Goal: Task Accomplishment & Management: Complete application form

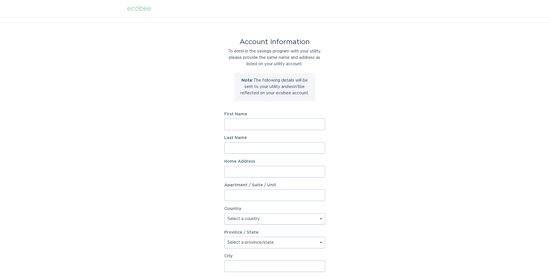
click at [251, 125] on input "First Name" at bounding box center [274, 124] width 101 height 12
click at [246, 124] on input "First Name" at bounding box center [274, 124] width 101 height 12
click at [195, 123] on div "Account Information To enrol in the savings program with your utility, please p…" at bounding box center [274, 176] width 549 height 318
click at [245, 171] on input "Home Address" at bounding box center [274, 172] width 101 height 12
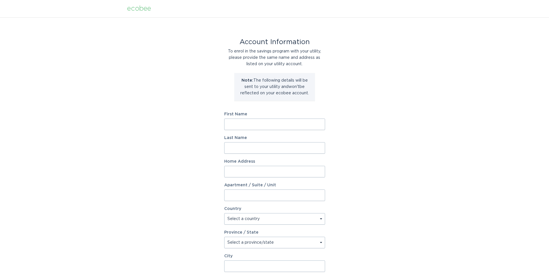
click at [193, 166] on div "Account Information To enrol in the savings program with your utility, please p…" at bounding box center [274, 176] width 549 height 318
click at [235, 170] on input "Home Address" at bounding box center [274, 172] width 101 height 12
type input "715 [GEOGRAPHIC_DATA][US_STATE]"
click at [248, 219] on select "Select a country Canada USA" at bounding box center [274, 219] width 101 height 12
select select "US"
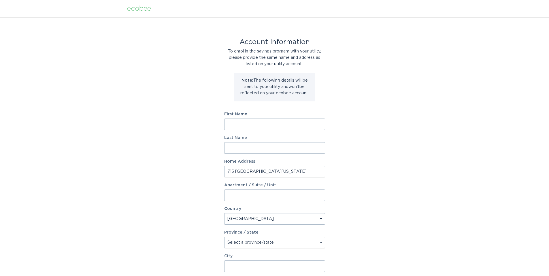
click at [224, 213] on select "Select a country Canada USA" at bounding box center [274, 219] width 101 height 12
click at [249, 244] on select "Select a province/state Alabama Alaska American Samoa Arizona Arkansas Californ…" at bounding box center [274, 243] width 101 height 12
select select "IN"
click at [224, 237] on select "Select a province/state Alabama Alaska American Samoa Arizona Arkansas Californ…" at bounding box center [274, 243] width 101 height 12
click at [241, 262] on input "City" at bounding box center [274, 266] width 101 height 12
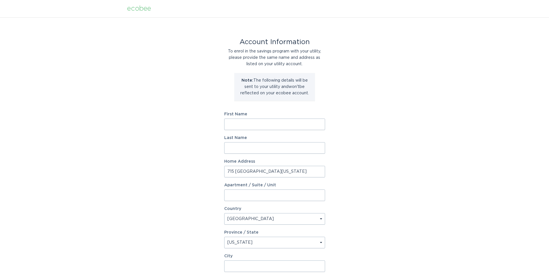
scroll to position [47, 0]
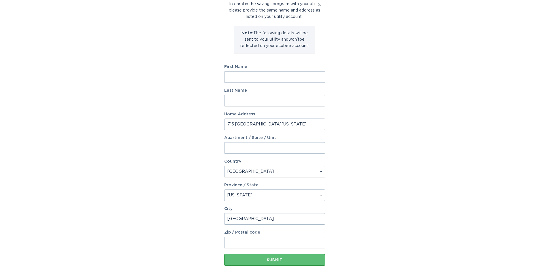
type input "South Bend"
click at [242, 75] on input "First Name" at bounding box center [274, 77] width 101 height 12
type input "Coeden llc"
click at [378, 103] on div "Account Information To enrol in the savings program with your utility, please p…" at bounding box center [274, 129] width 549 height 318
click at [259, 241] on input "Zip / Postal code" at bounding box center [274, 243] width 101 height 12
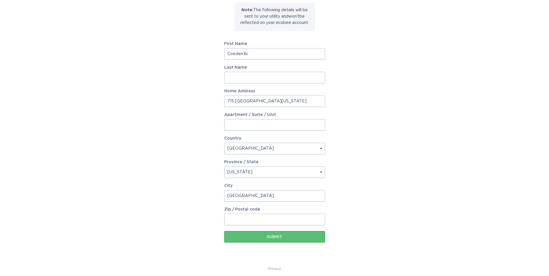
scroll to position [71, 0]
type input "46601"
click at [356, 173] on div "Account Information To enrol in the savings program with your utility, please p…" at bounding box center [274, 105] width 549 height 318
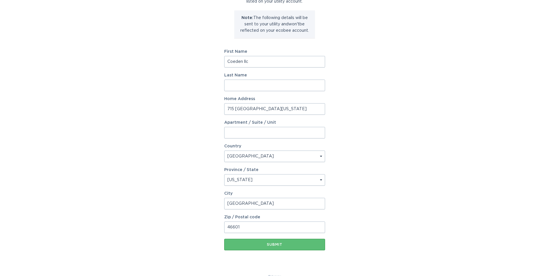
scroll to position [75, 0]
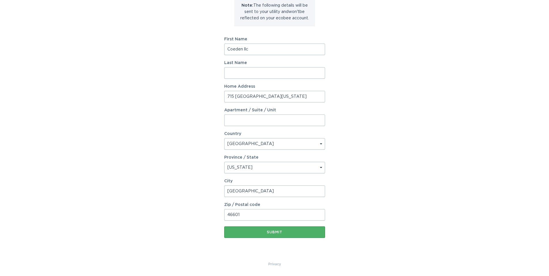
click at [284, 232] on div "Submit" at bounding box center [274, 231] width 95 height 3
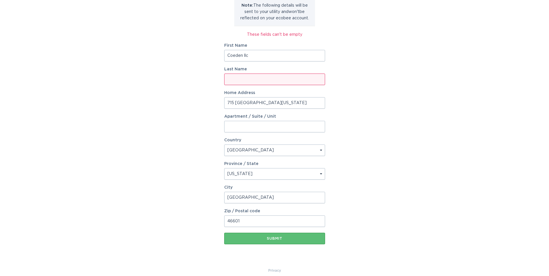
click at [261, 79] on input "Last Name" at bounding box center [274, 79] width 101 height 12
type input "llc"
click at [257, 56] on input "Coeden llc" at bounding box center [274, 56] width 101 height 12
type input "Coeden"
click at [381, 154] on div "Account Information To enrol in the savings program with your utility, please p…" at bounding box center [274, 104] width 549 height 325
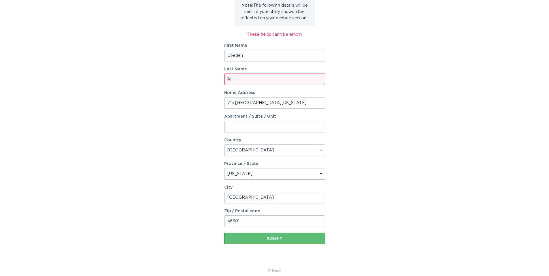
drag, startPoint x: 371, startPoint y: 195, endPoint x: 368, endPoint y: 192, distance: 4.7
click at [371, 195] on div "Account Information To enrol in the savings program with your utility, please p…" at bounding box center [274, 104] width 549 height 325
click at [294, 240] on button "Submit" at bounding box center [274, 239] width 101 height 12
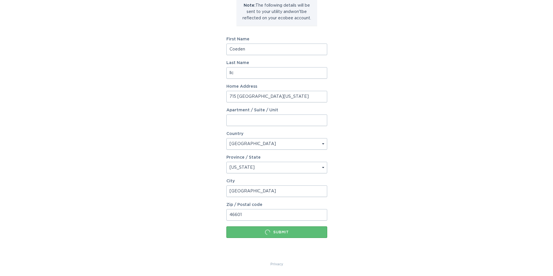
scroll to position [0, 0]
